Goal: Transaction & Acquisition: Purchase product/service

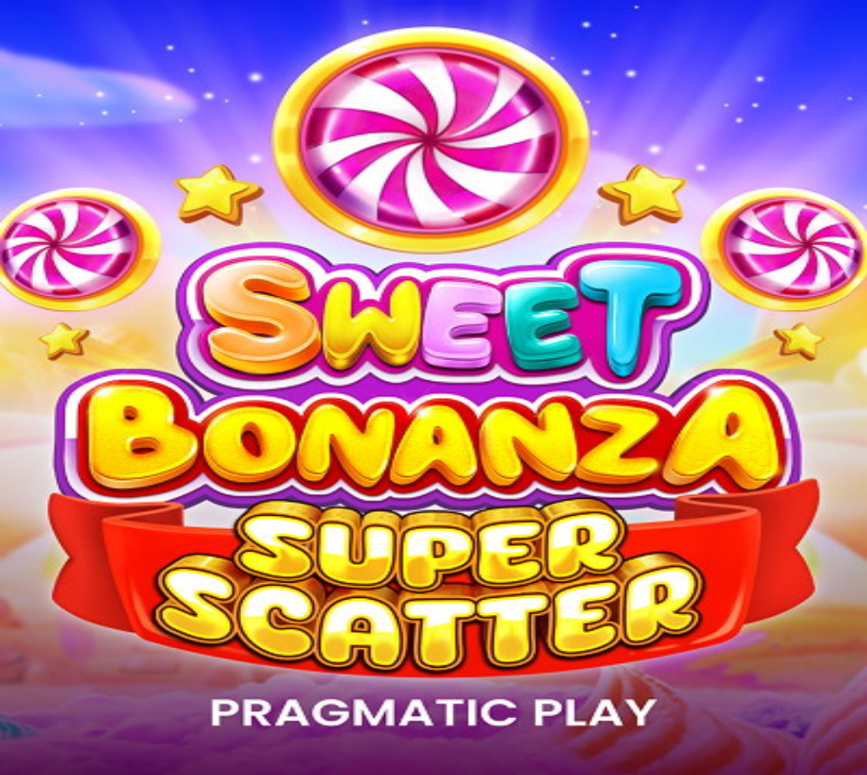
click at [50, 65] on span "Talletus" at bounding box center [31, 59] width 37 height 12
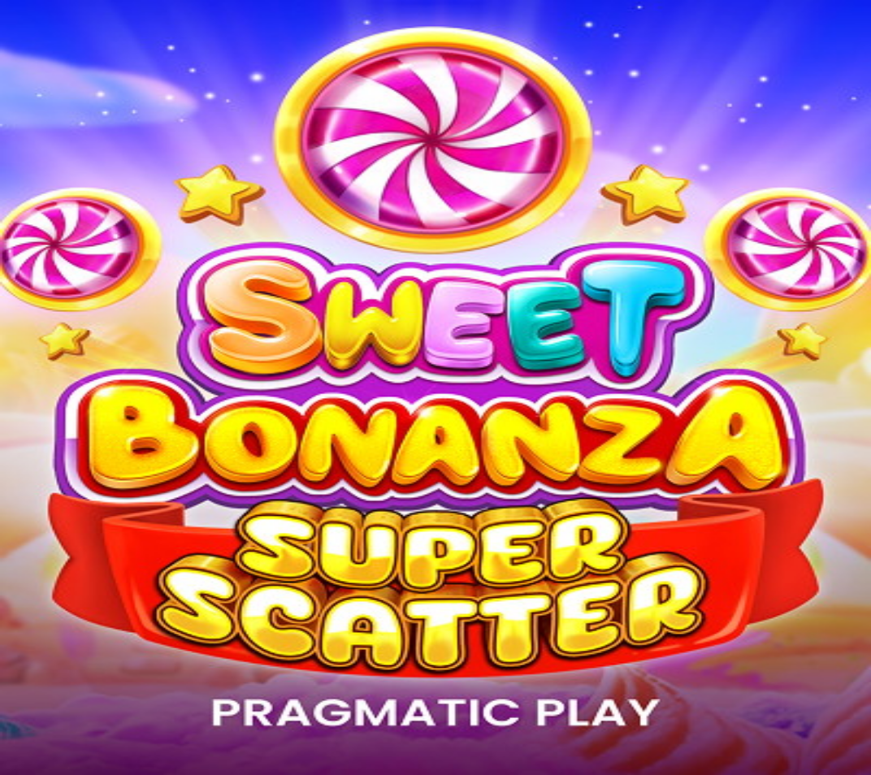
drag, startPoint x: 337, startPoint y: 140, endPoint x: 353, endPoint y: 141, distance: 15.5
click at [122, 372] on input "***" at bounding box center [64, 380] width 115 height 16
type input "*"
type input "**"
click at [111, 405] on span "TALLETA JA PELAA" at bounding box center [62, 411] width 98 height 12
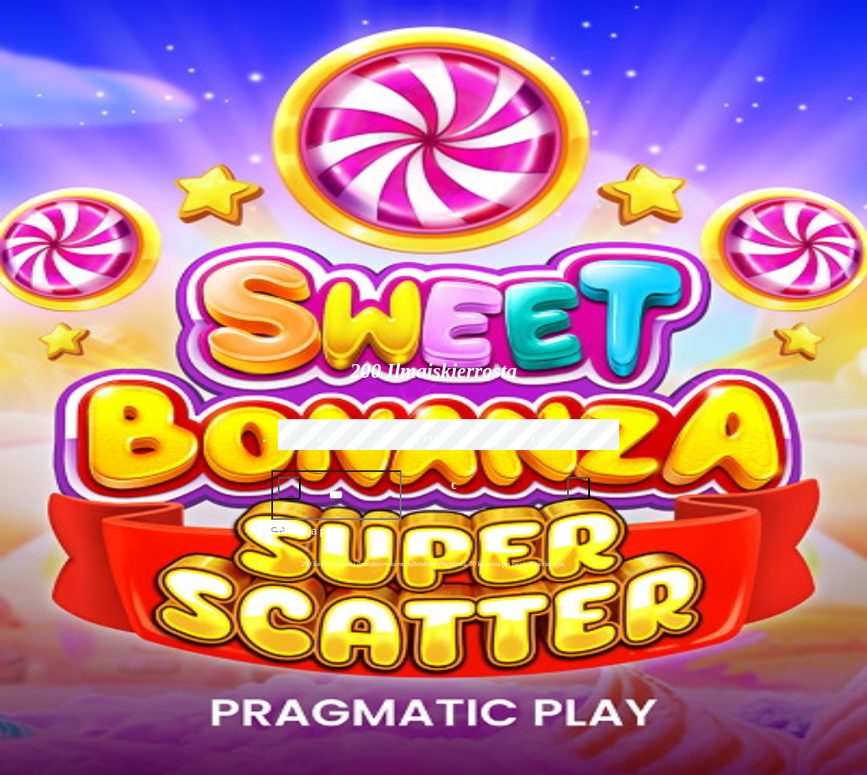
click at [665, 681] on input "Search" at bounding box center [618, 689] width 115 height 16
type input "*****"
click at [594, 720] on link "Le King" at bounding box center [594, 720] width 0 height 0
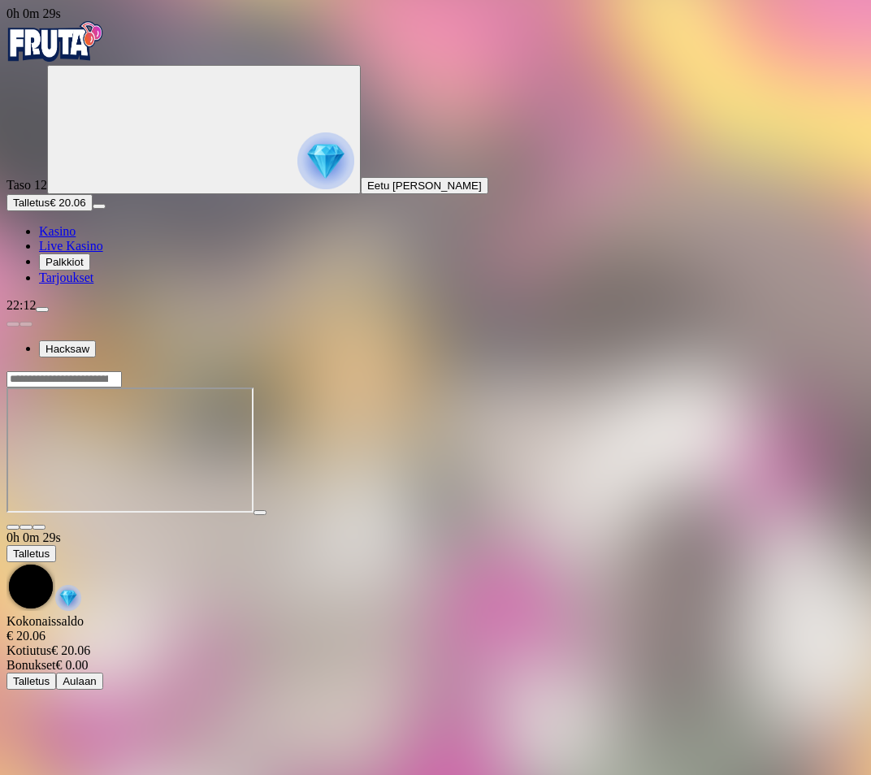
click at [46, 525] on button "button" at bounding box center [39, 527] width 13 height 5
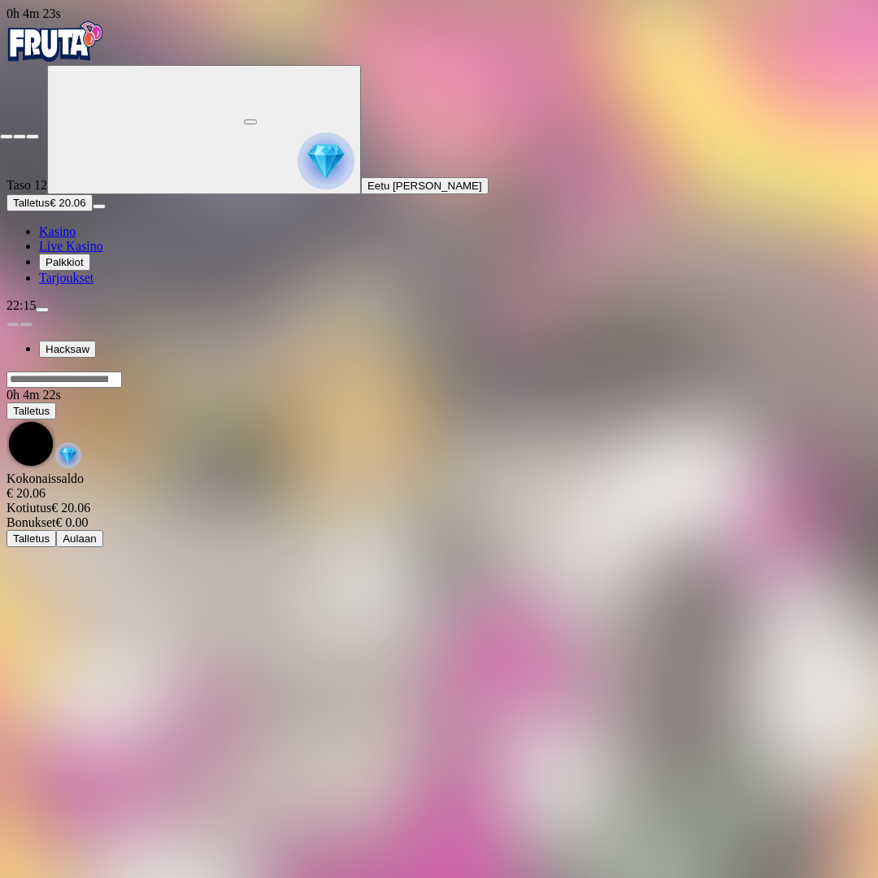
click at [7, 137] on span "close icon" at bounding box center [7, 137] width 0 height 0
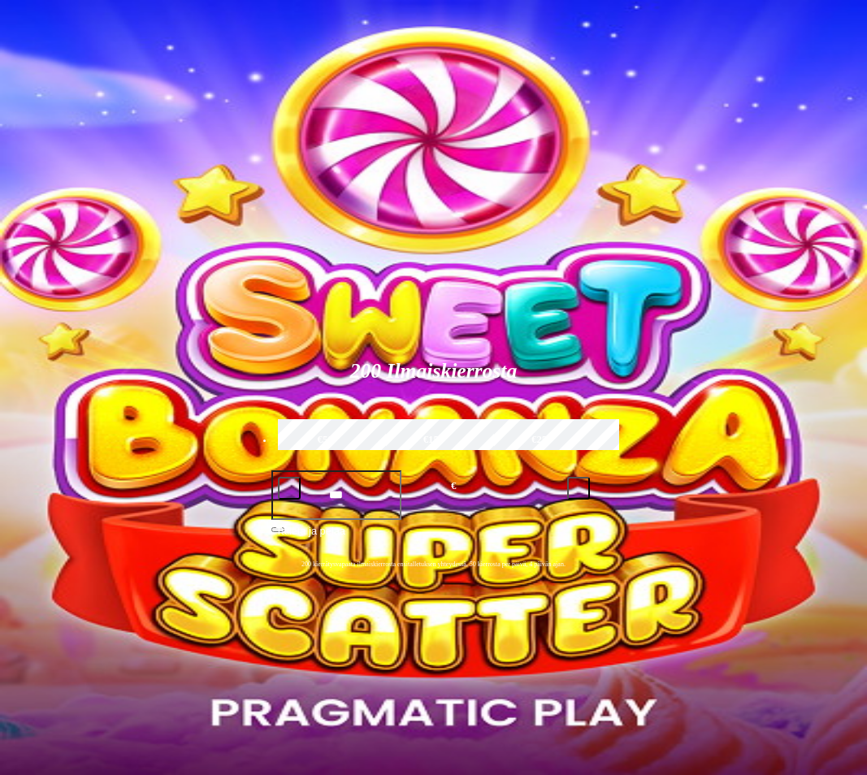
click at [677, 681] on input "Search" at bounding box center [618, 689] width 115 height 16
type input "*********"
click at [642, 705] on span "Pelaa nyt" at bounding box center [618, 712] width 48 height 14
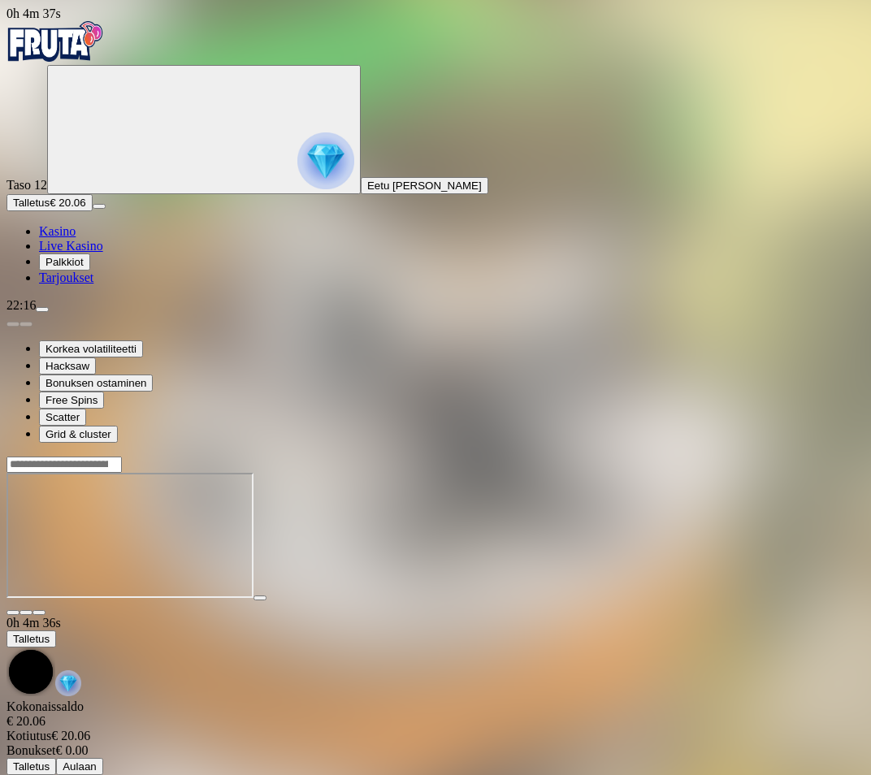
click at [39, 613] on span "fullscreen icon" at bounding box center [39, 613] width 0 height 0
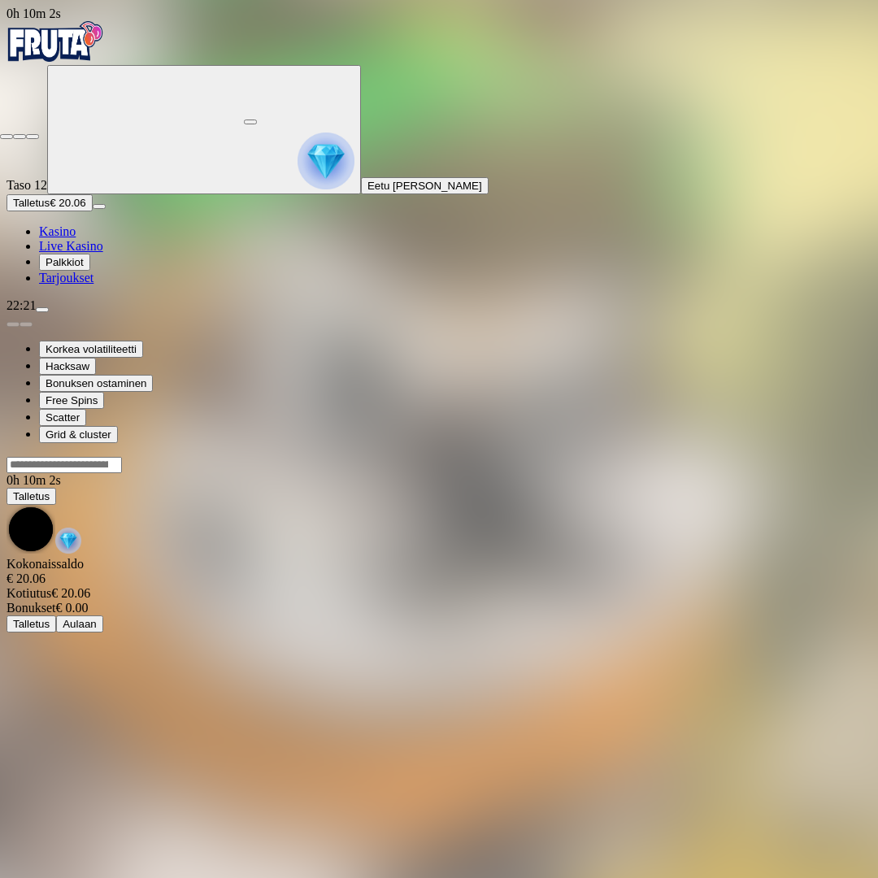
click at [7, 137] on span "close icon" at bounding box center [7, 137] width 0 height 0
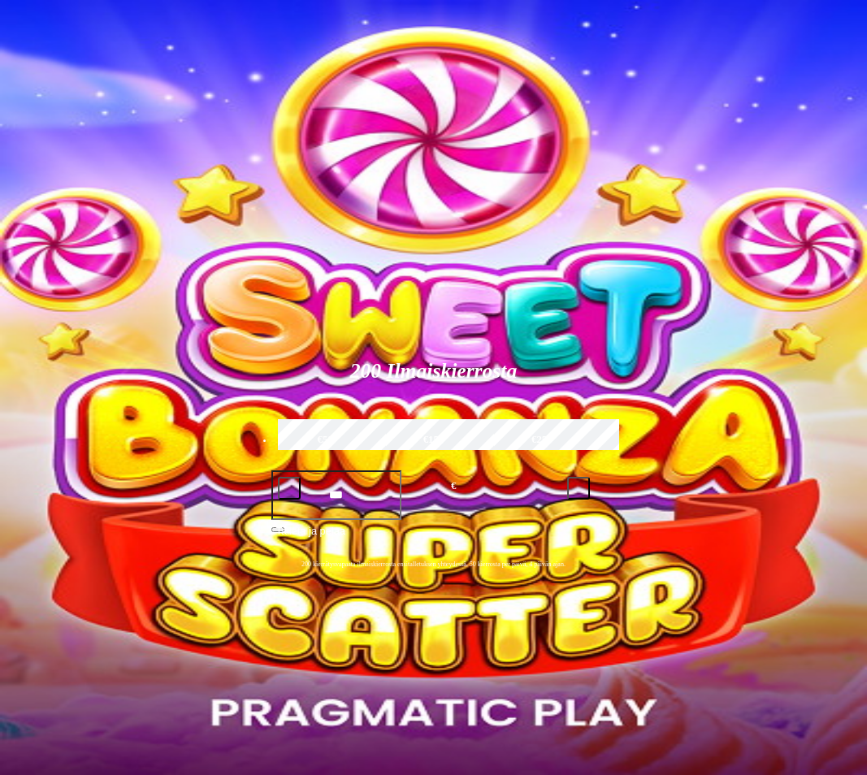
click at [677, 681] on input "Search" at bounding box center [618, 689] width 115 height 16
type input "*******"
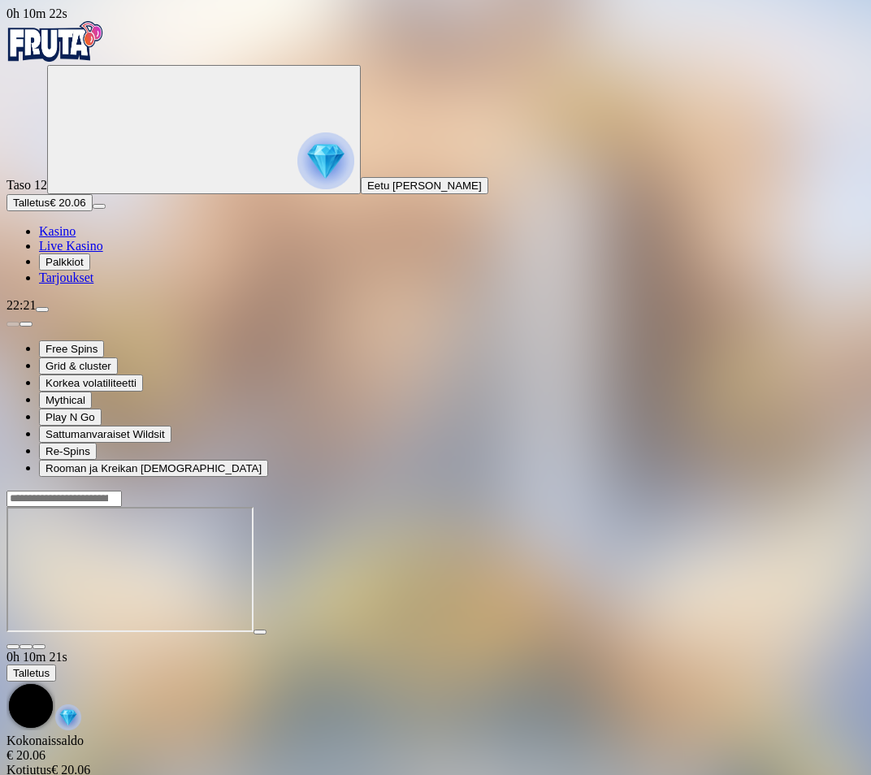
drag, startPoint x: 826, startPoint y: 141, endPoint x: 834, endPoint y: 226, distance: 85.7
click at [39, 647] on span "fullscreen icon" at bounding box center [39, 647] width 0 height 0
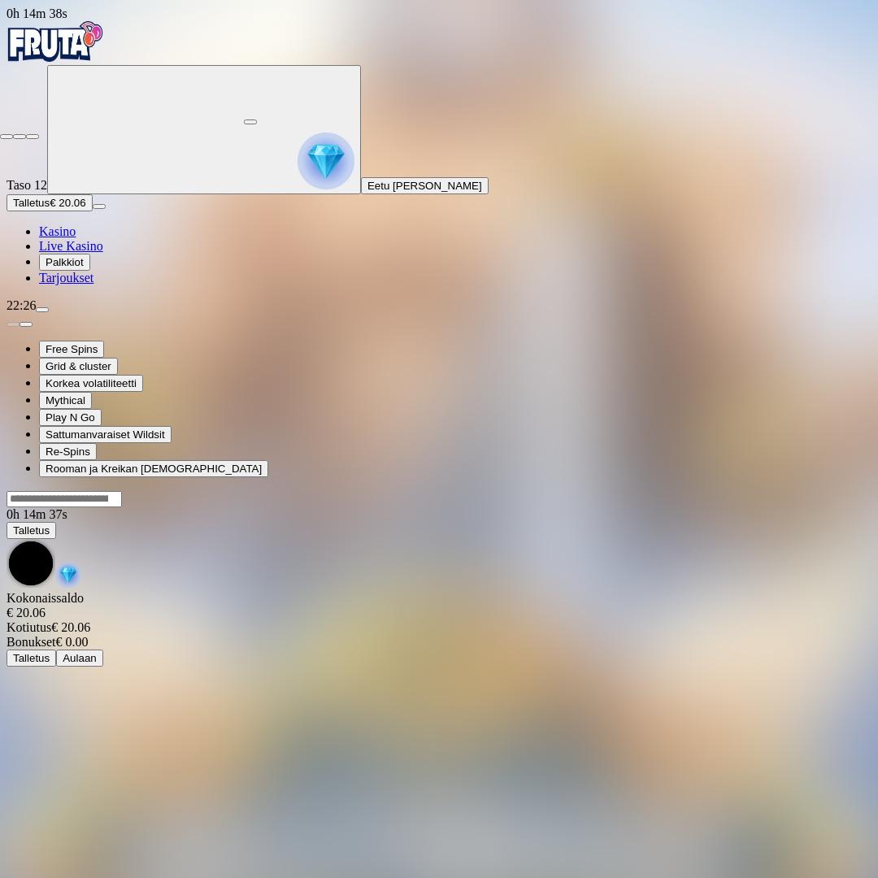
click at [7, 137] on span "close icon" at bounding box center [7, 137] width 0 height 0
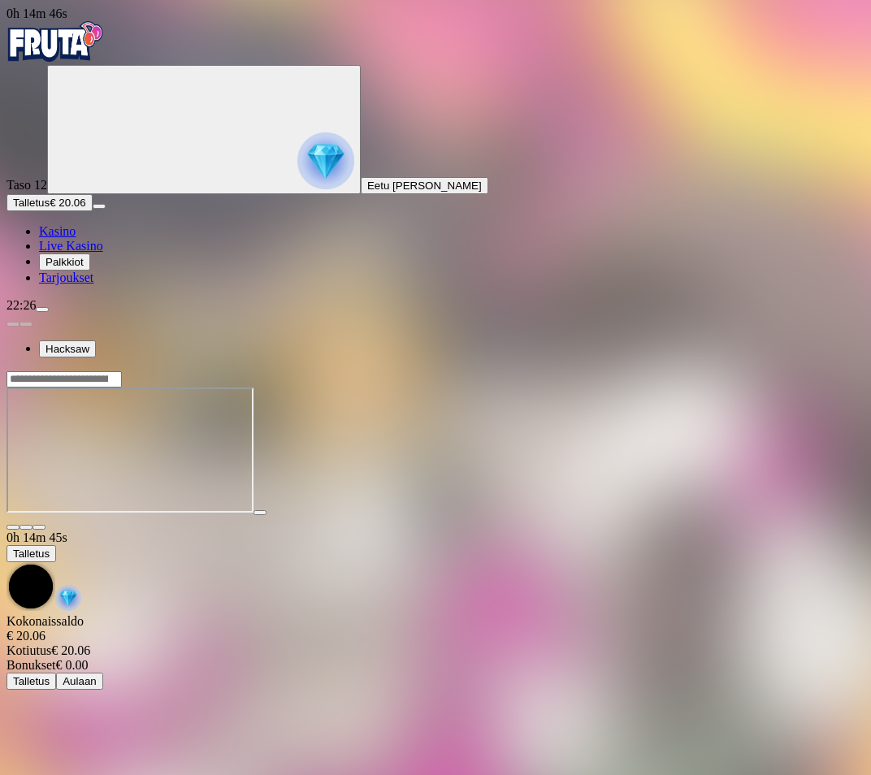
drag, startPoint x: 824, startPoint y: 164, endPoint x: 819, endPoint y: 156, distance: 9.5
click at [819, 371] on main "0h 14m 45s Talletus [GEOGRAPHIC_DATA] € 20.06 Kotiutus € 20.06 Bonukset € 0.00 …" at bounding box center [436, 530] width 858 height 319
click at [39, 527] on span "fullscreen icon" at bounding box center [39, 527] width 0 height 0
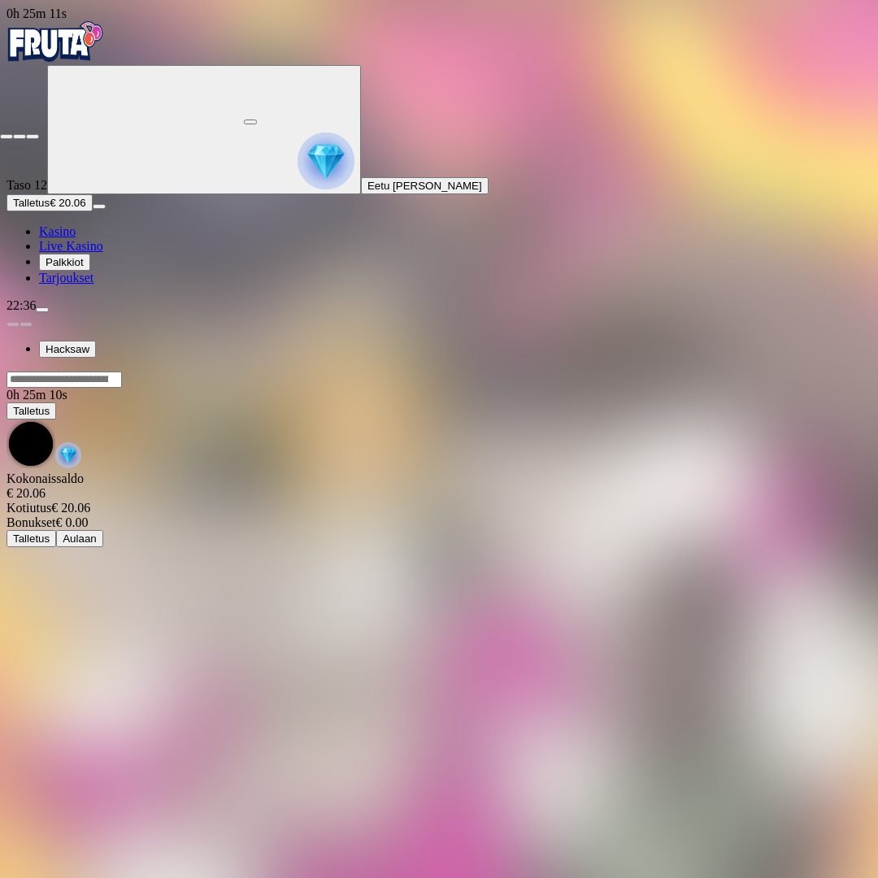
click at [7, 137] on span "close icon" at bounding box center [7, 137] width 0 height 0
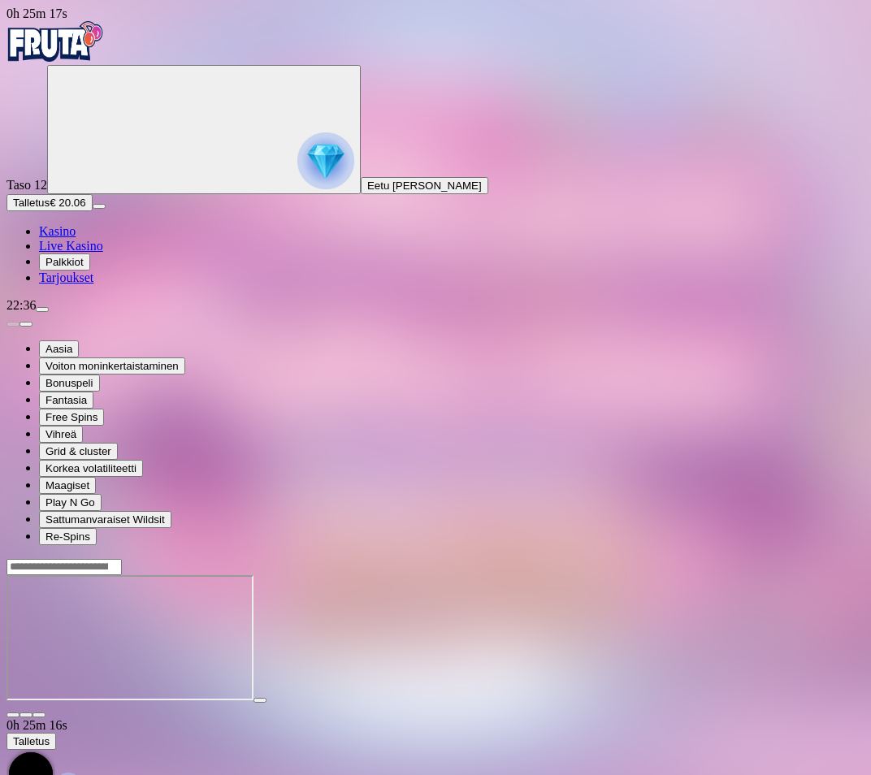
click at [39, 715] on span "fullscreen icon" at bounding box center [39, 715] width 0 height 0
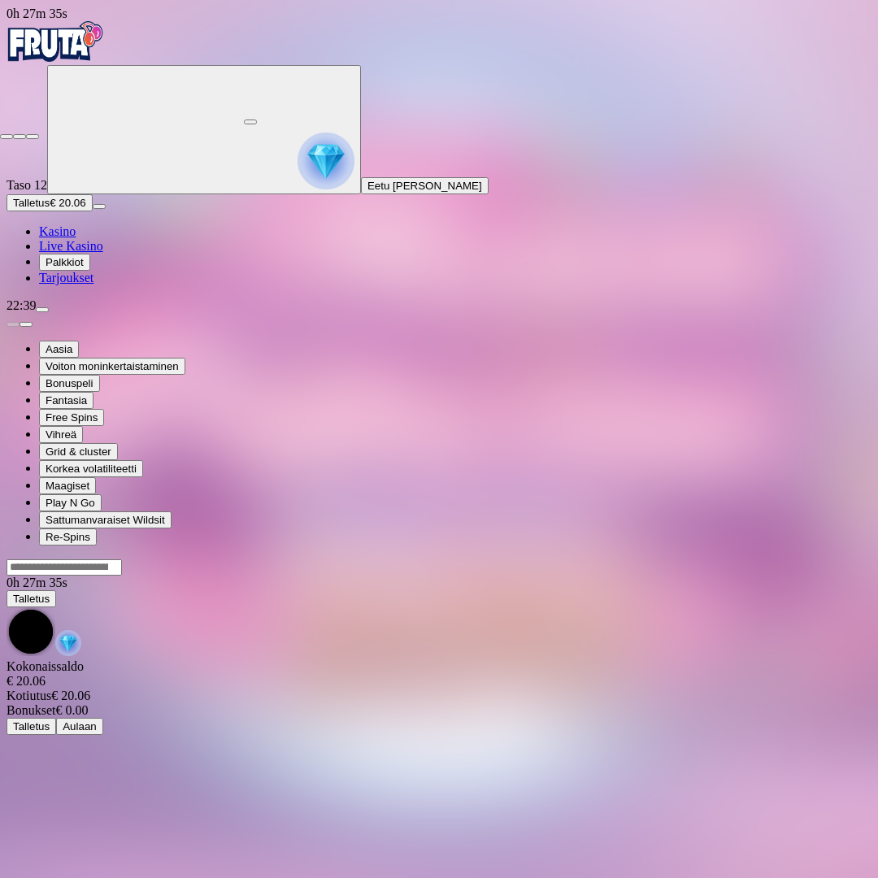
click at [7, 137] on span "close icon" at bounding box center [7, 137] width 0 height 0
